Goal: Transaction & Acquisition: Purchase product/service

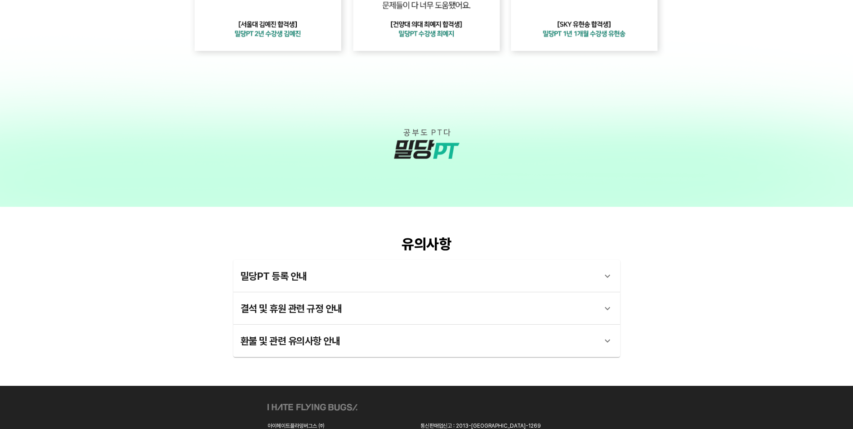
scroll to position [2437, 0]
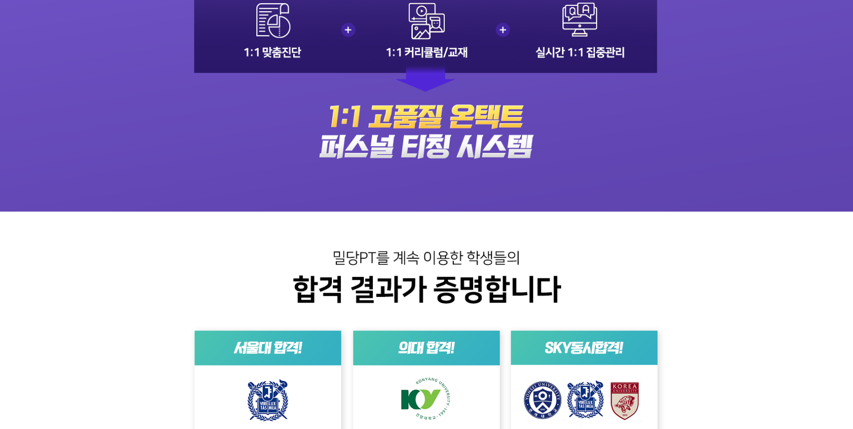
scroll to position [2203, 0]
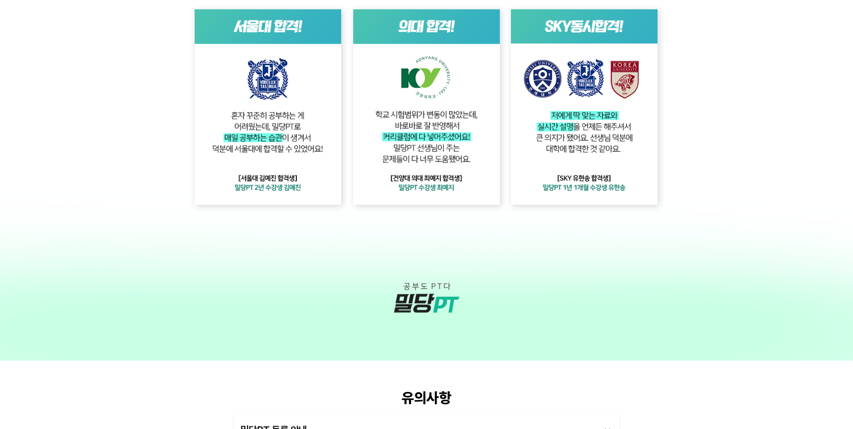
scroll to position [2590, 0]
